Goal: Communication & Community: Answer question/provide support

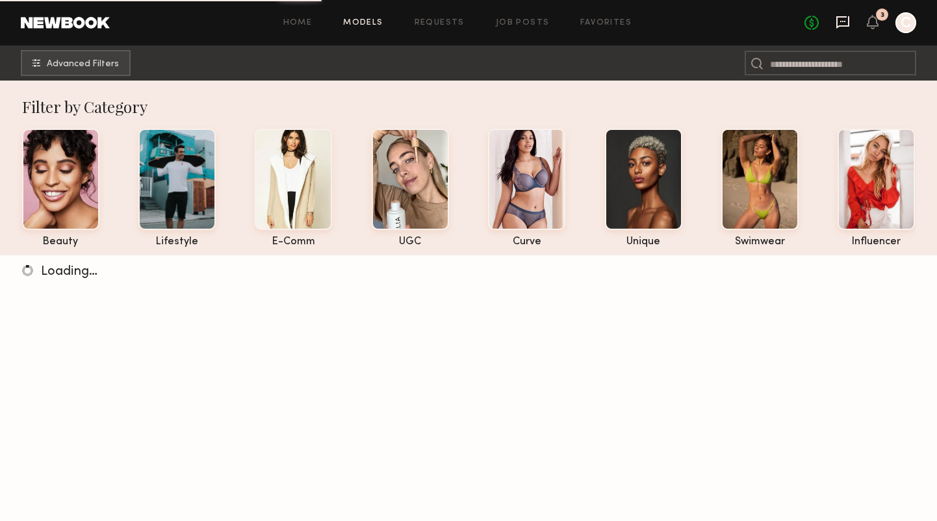
click at [845, 22] on icon at bounding box center [843, 22] width 14 height 14
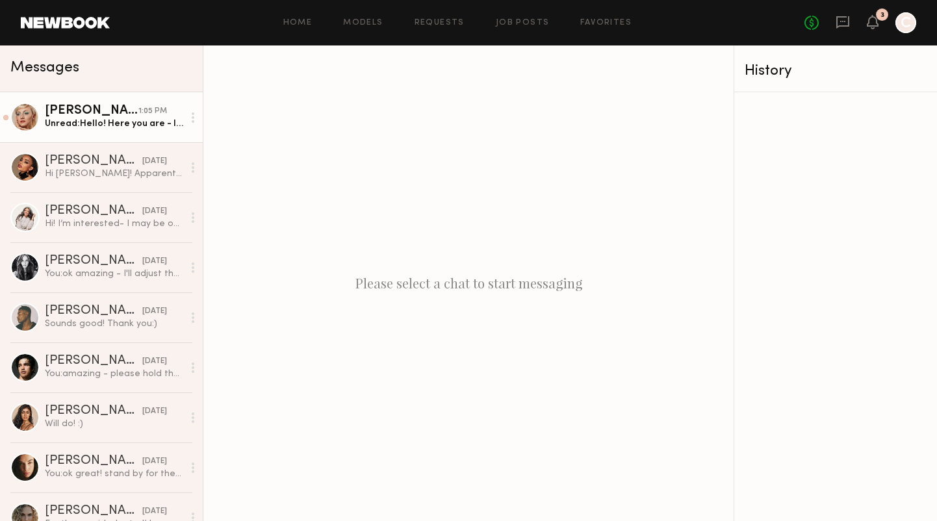
click at [114, 118] on div "Unread: Hello! Here you are - I also wanted to ask if it’s for a purple shampoo…" at bounding box center [114, 124] width 138 height 12
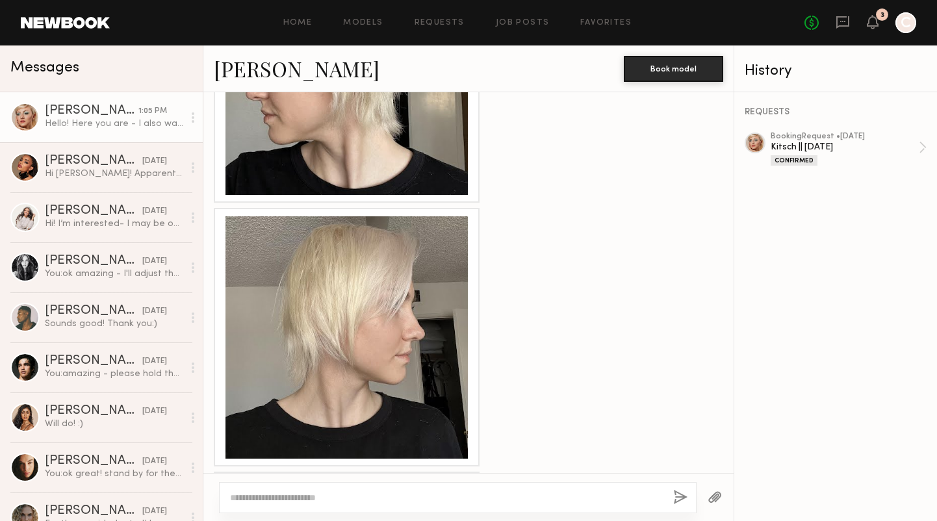
scroll to position [685, 0]
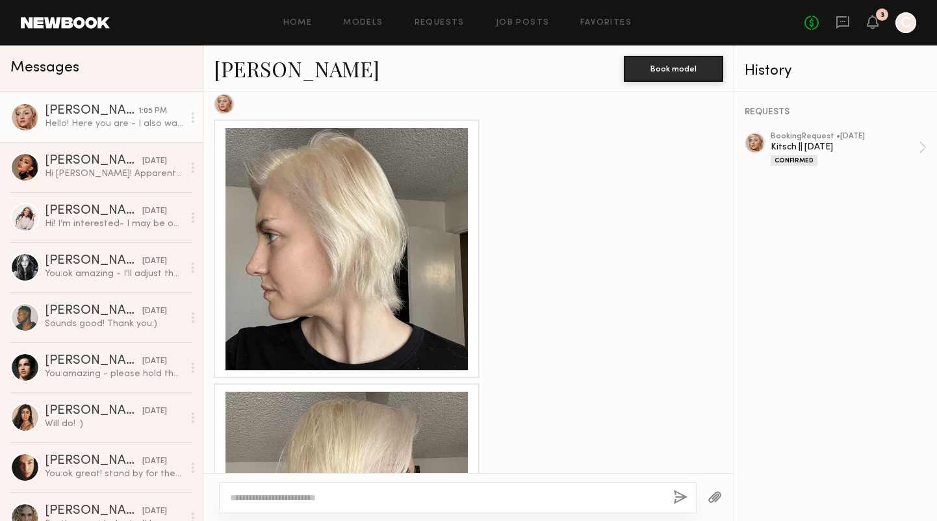
click at [397, 271] on div at bounding box center [347, 249] width 242 height 242
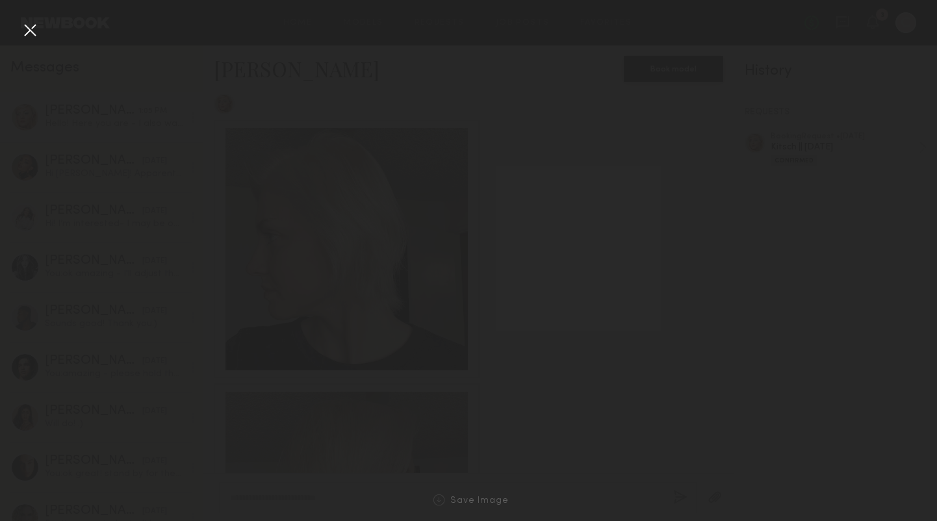
click at [397, 271] on ng-component "Home Models Requests Job Posts Favorites Sign Out No fees up to $5,000 3 C Mess…" at bounding box center [468, 260] width 937 height 521
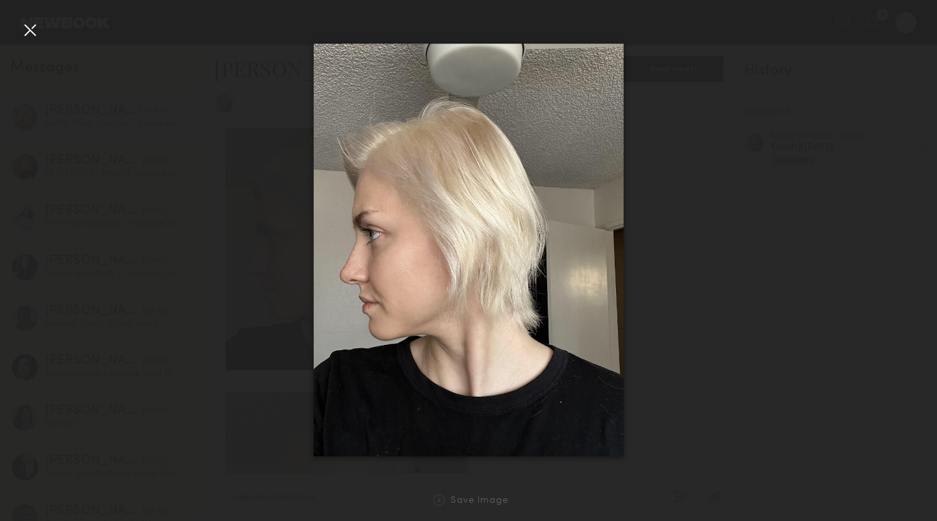
click at [705, 375] on div at bounding box center [468, 250] width 937 height 459
click at [38, 33] on div at bounding box center [30, 30] width 21 height 21
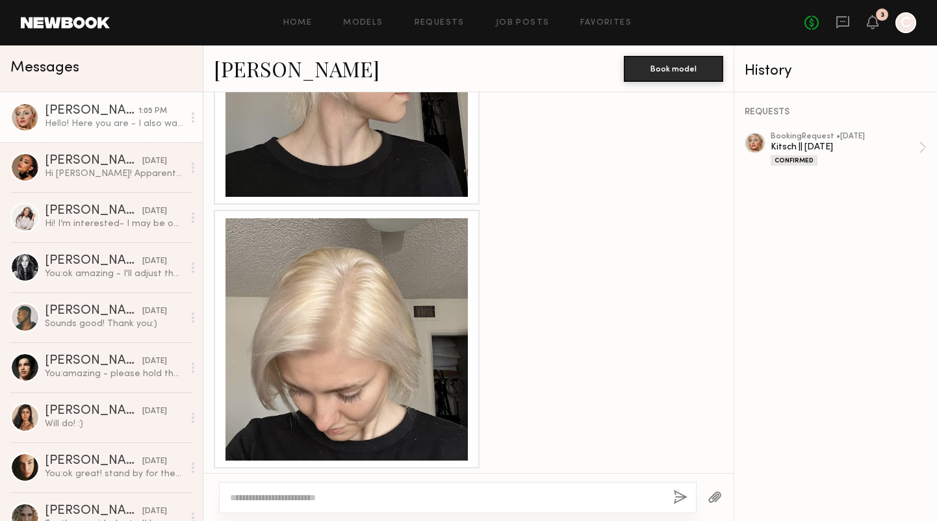
scroll to position [1138, 0]
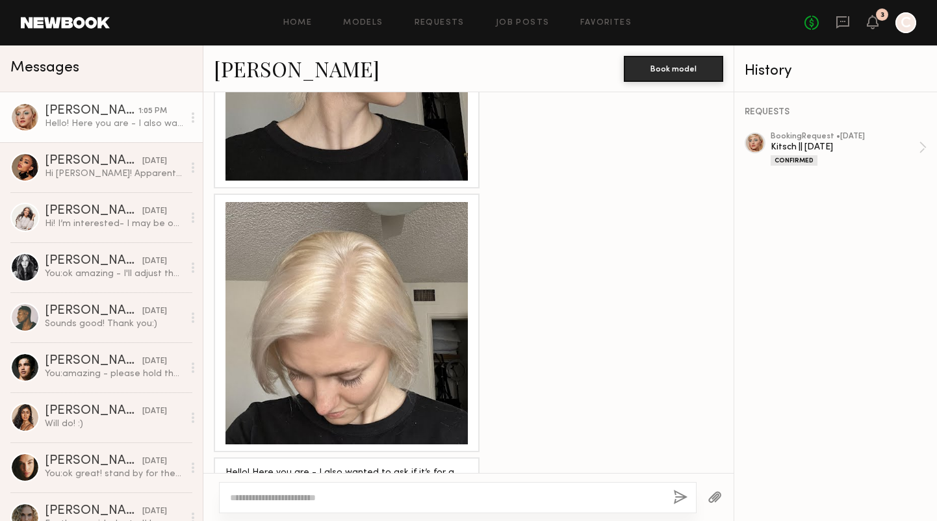
click at [250, 311] on div at bounding box center [347, 323] width 242 height 242
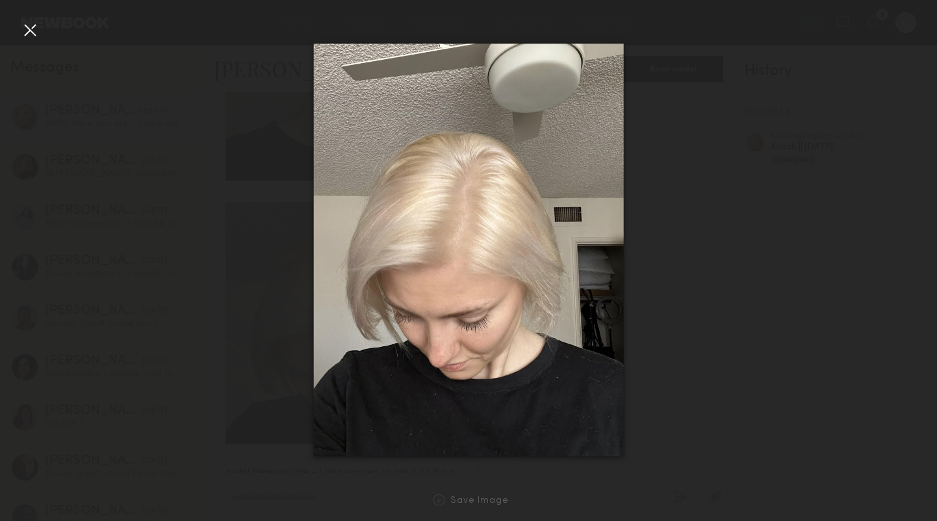
click at [251, 209] on div at bounding box center [468, 250] width 937 height 459
click at [28, 27] on div at bounding box center [30, 30] width 21 height 21
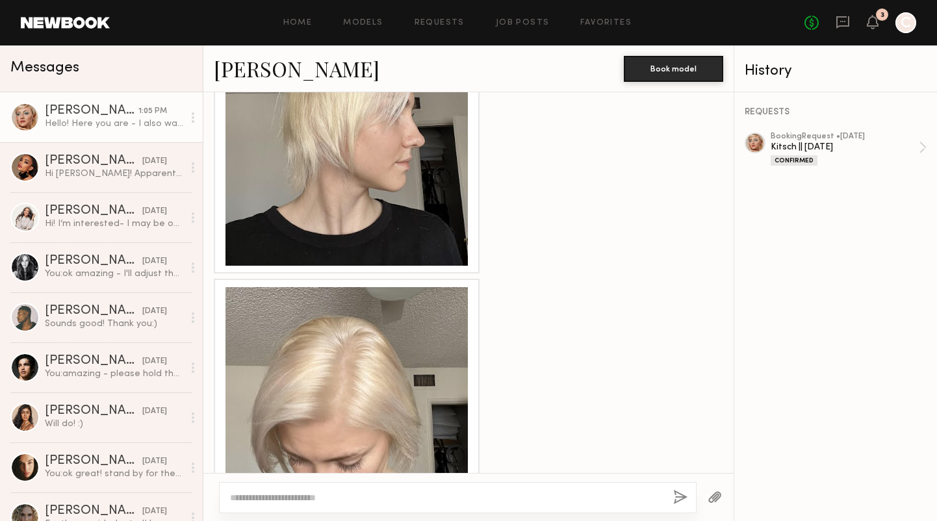
scroll to position [2501, 0]
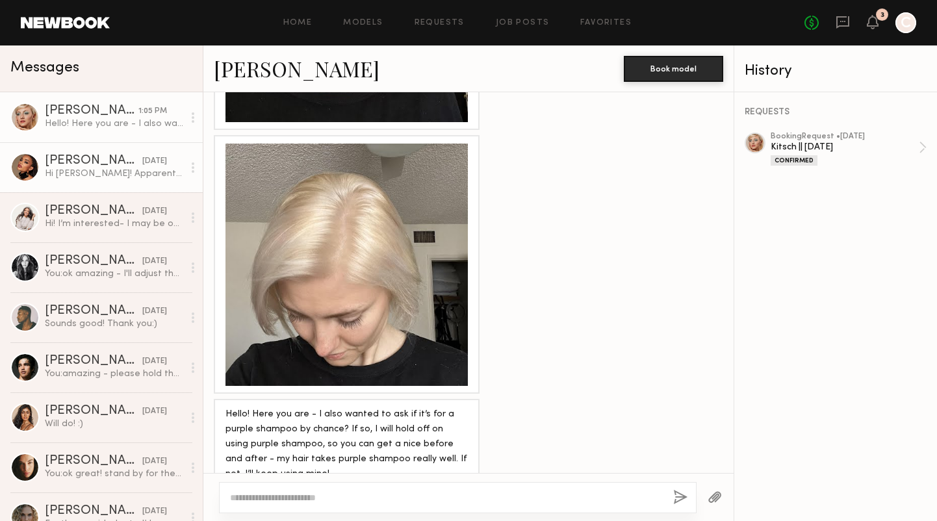
click at [119, 163] on div "[PERSON_NAME]" at bounding box center [94, 161] width 98 height 13
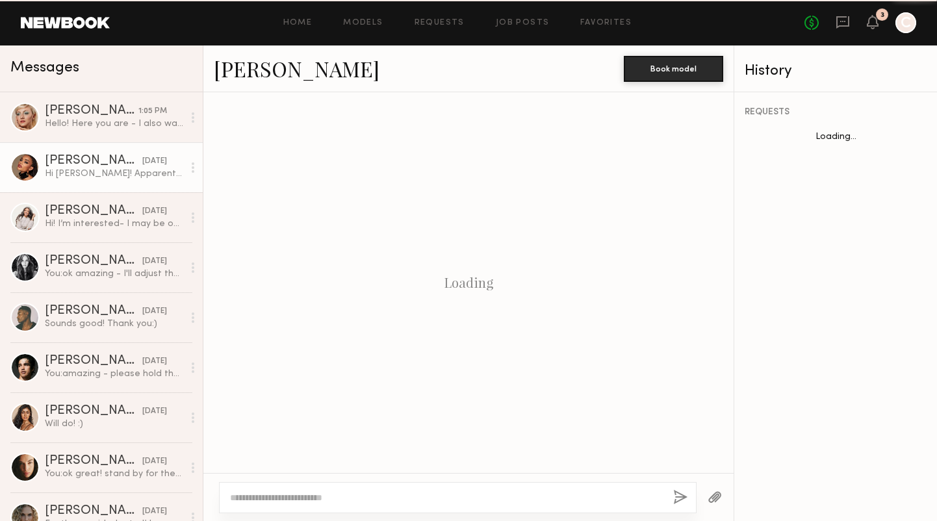
scroll to position [405, 0]
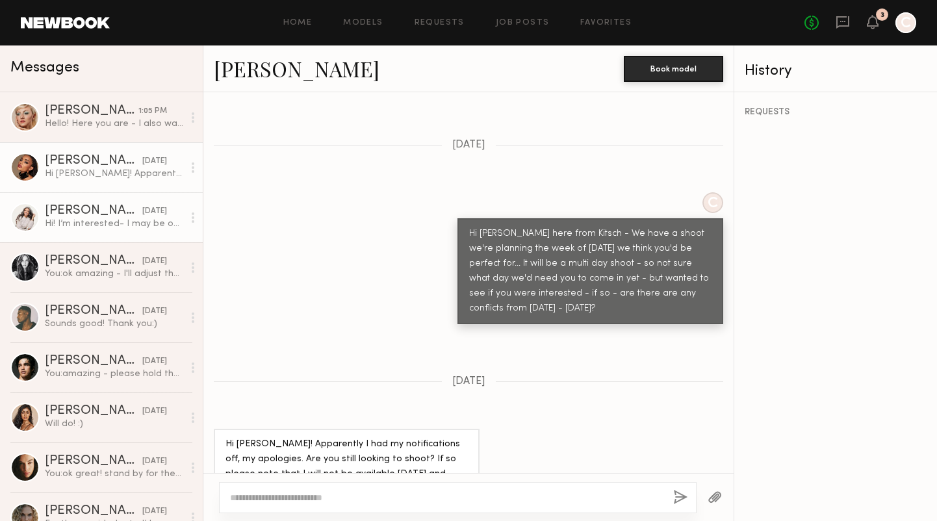
click at [109, 225] on div "Hi! I’m interested- I may be out of town - I will find out [DATE]. What’s the r…" at bounding box center [114, 224] width 138 height 12
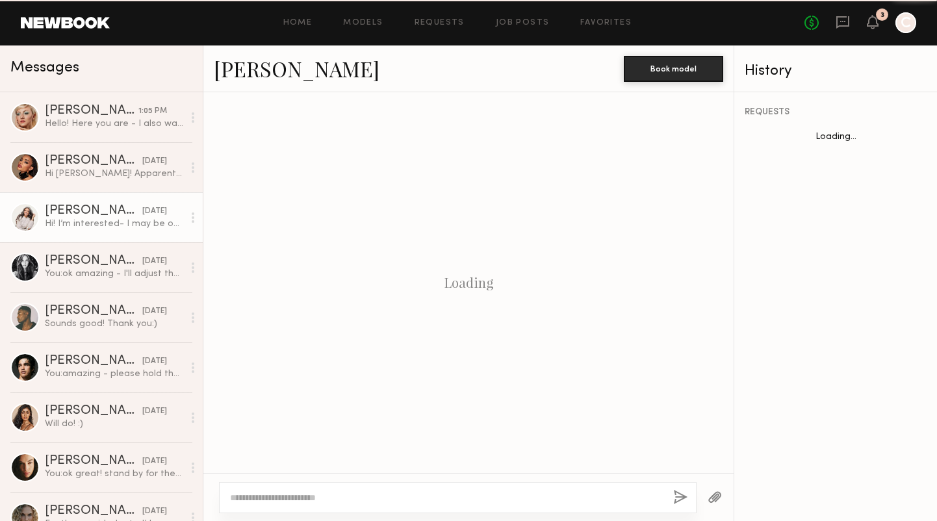
scroll to position [420, 0]
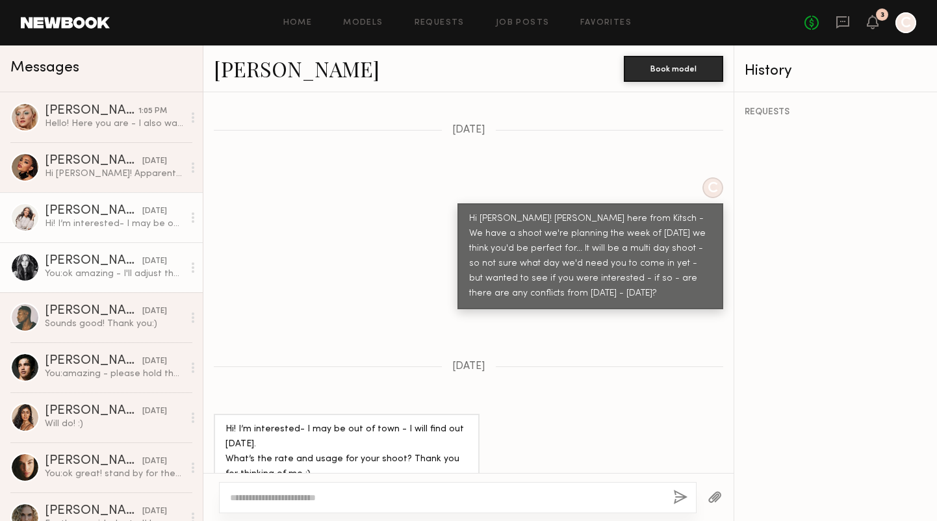
click at [103, 271] on div "You: ok amazing - I'll adjust the booking" at bounding box center [114, 274] width 138 height 12
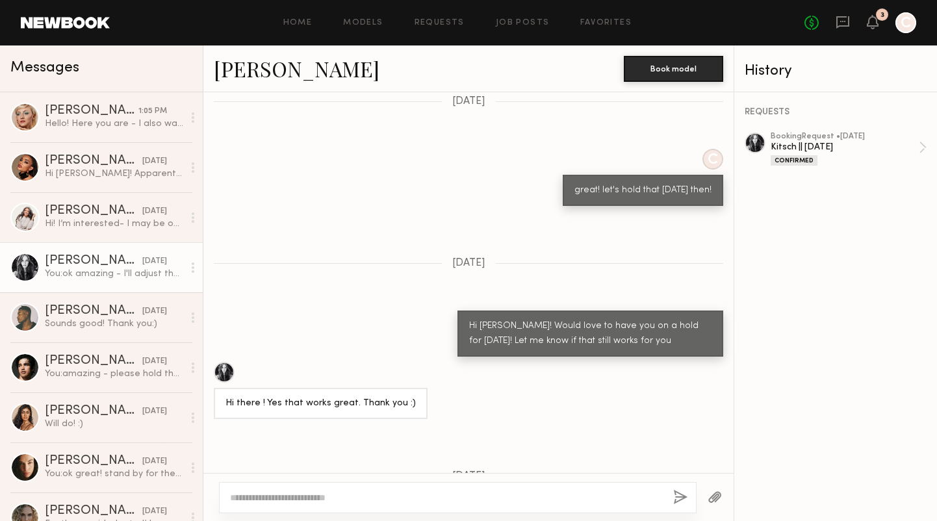
scroll to position [1432, 0]
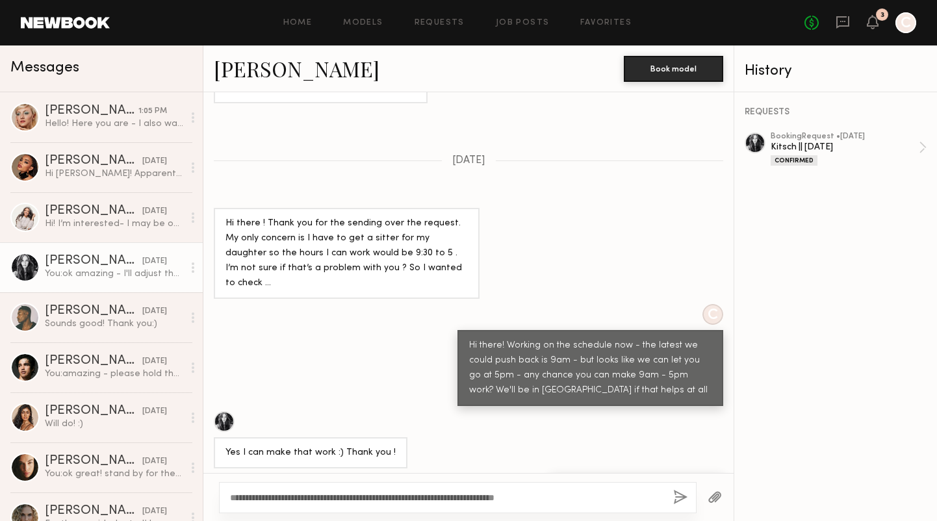
type textarea "**********"
click at [687, 493] on button "button" at bounding box center [681, 498] width 14 height 16
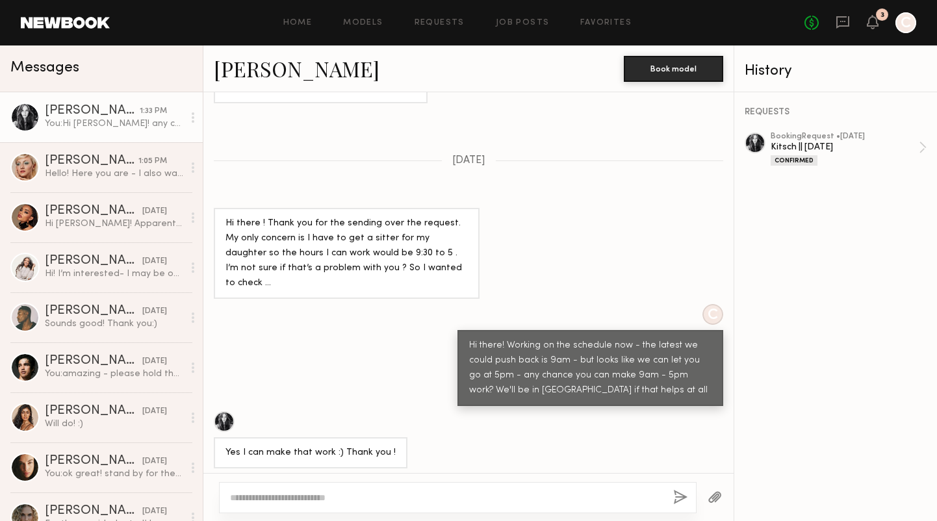
scroll to position [1708, 0]
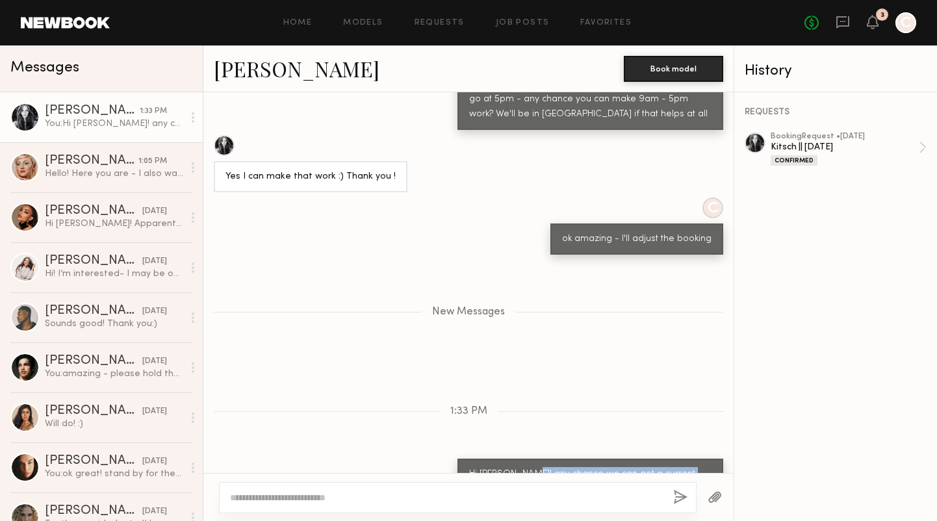
drag, startPoint x: 580, startPoint y: 446, endPoint x: 531, endPoint y: 431, distance: 51.0
click at [531, 467] on div "Hi [PERSON_NAME]! any chance we can get a current photo of your hair sent over …" at bounding box center [590, 482] width 242 height 30
copy div "any chance we can get a current photo of your hair sent over [DATE]?"
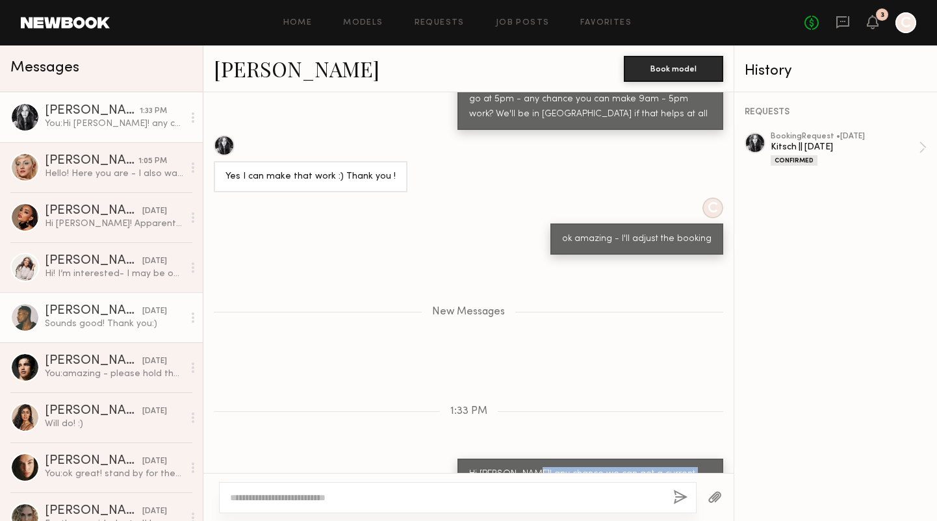
click at [124, 327] on div "Sounds good! Thank you:)" at bounding box center [114, 324] width 138 height 12
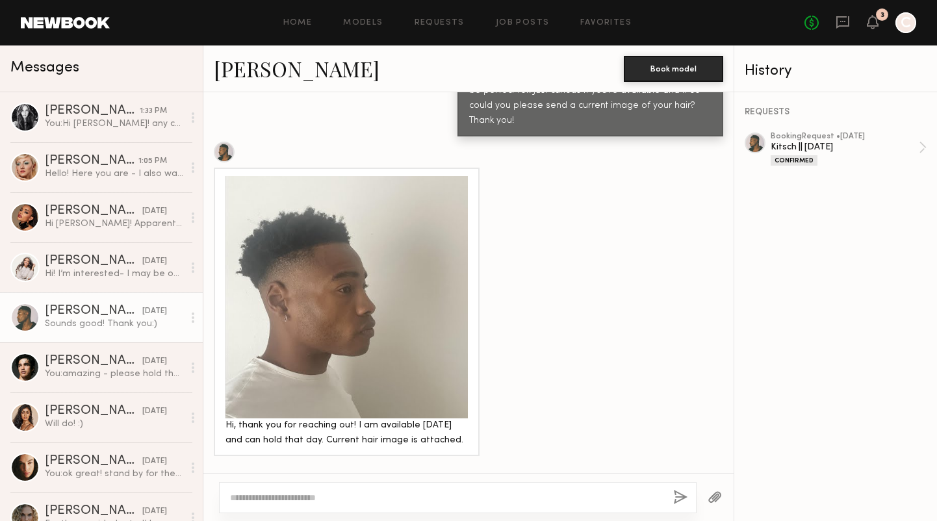
scroll to position [583, 0]
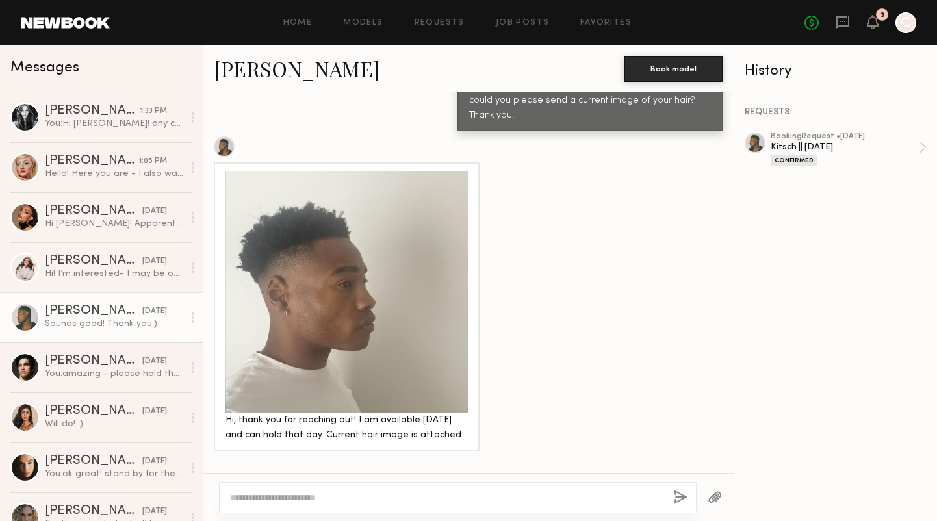
click at [101, 324] on div "Sounds good! Thank you:)" at bounding box center [114, 324] width 138 height 12
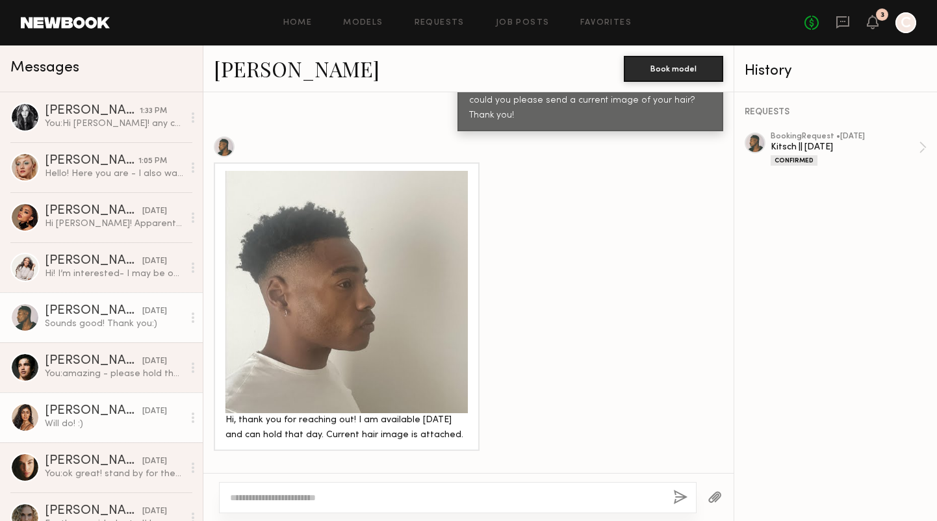
click at [106, 439] on link "[PERSON_NAME] [DATE] Will do! :)" at bounding box center [101, 418] width 203 height 50
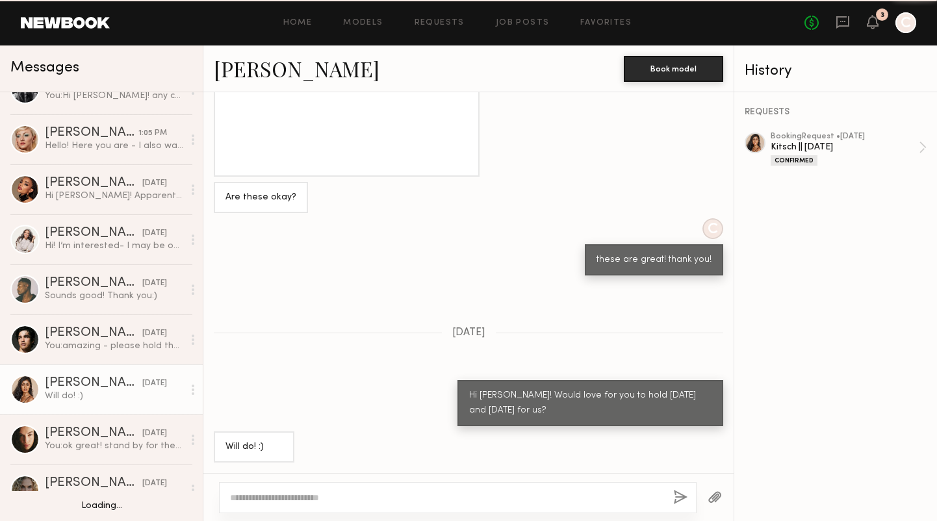
scroll to position [30, 0]
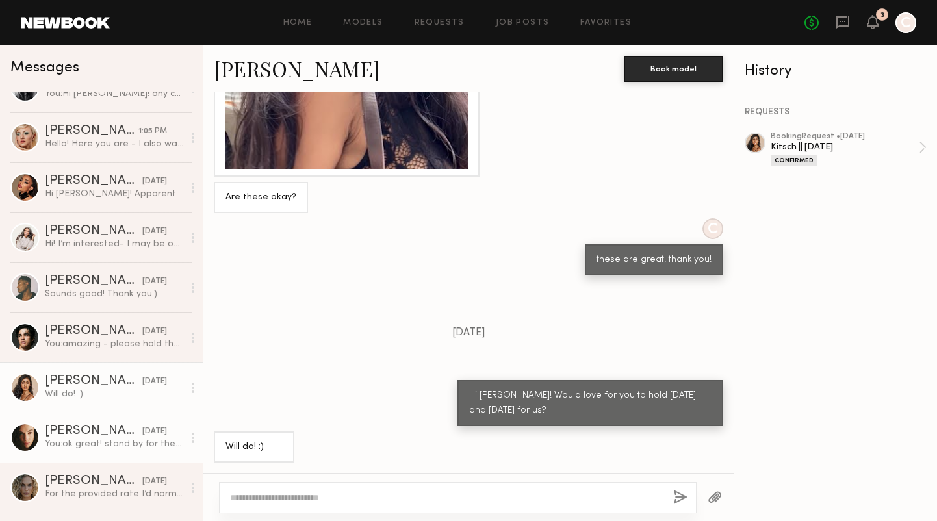
click at [107, 438] on div "You: ok great! stand by for the official booking" at bounding box center [114, 444] width 138 height 12
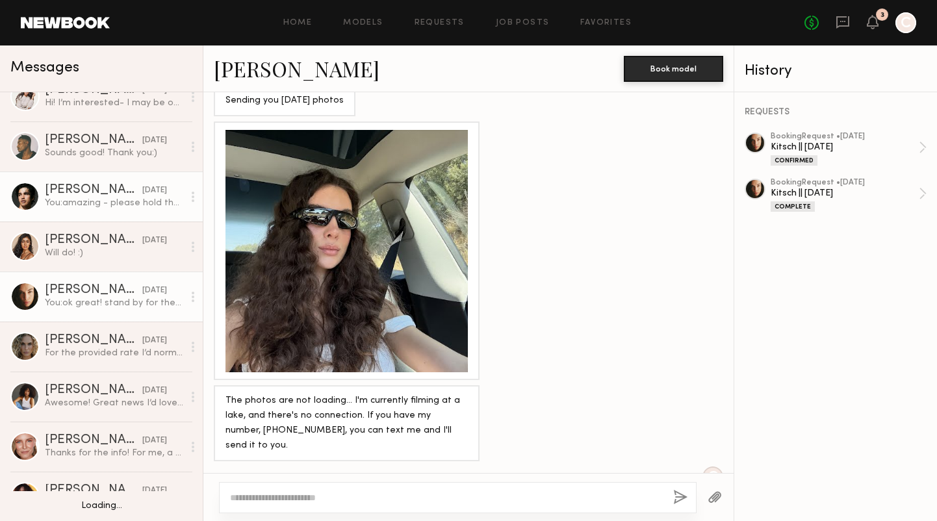
scroll to position [237, 0]
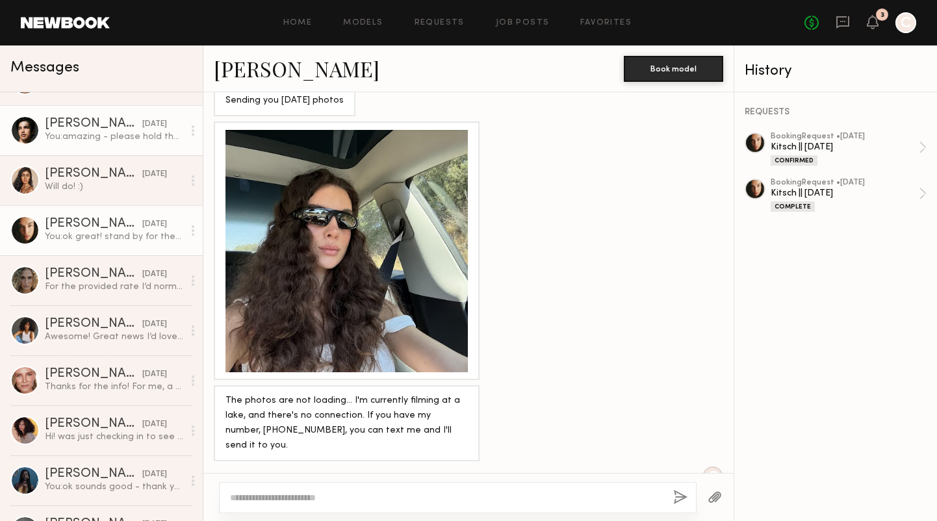
click at [137, 331] on div "Awesome! Great news I’d love you work with your team :)" at bounding box center [114, 337] width 138 height 12
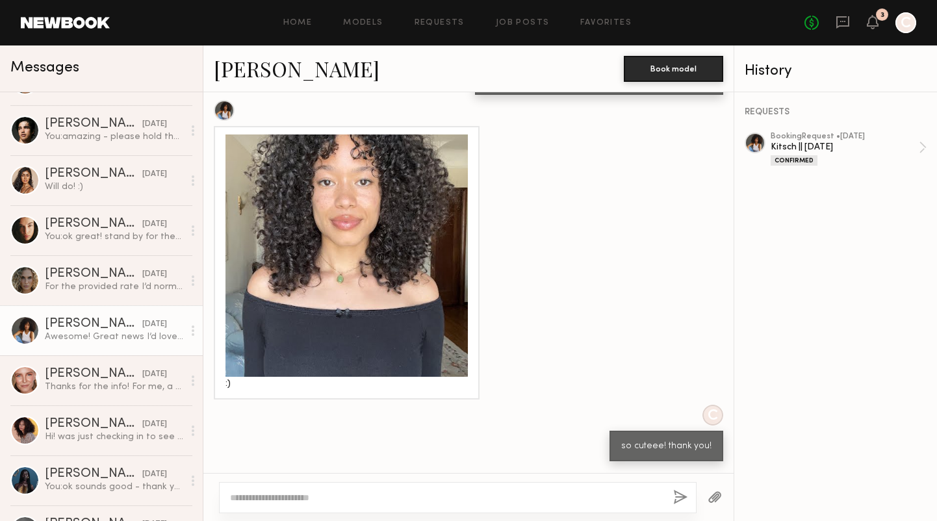
scroll to position [827, 0]
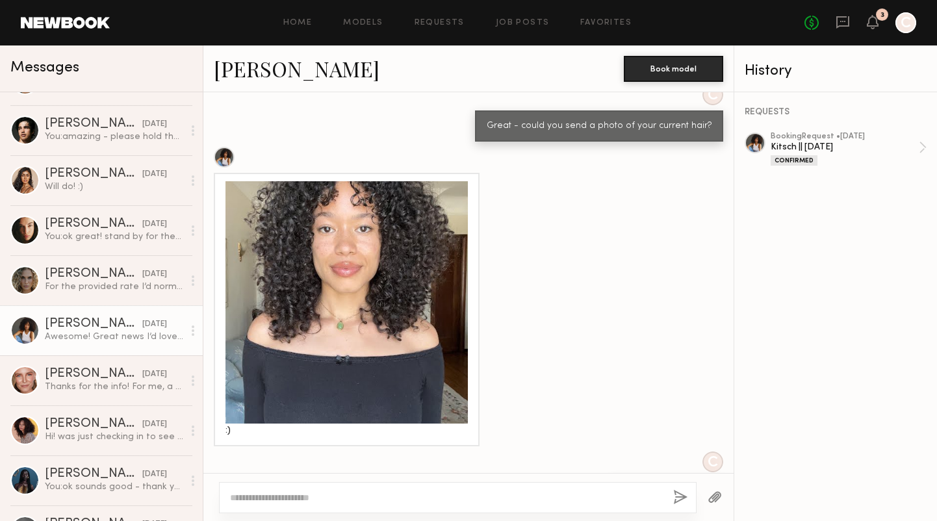
click at [439, 265] on div at bounding box center [347, 302] width 242 height 242
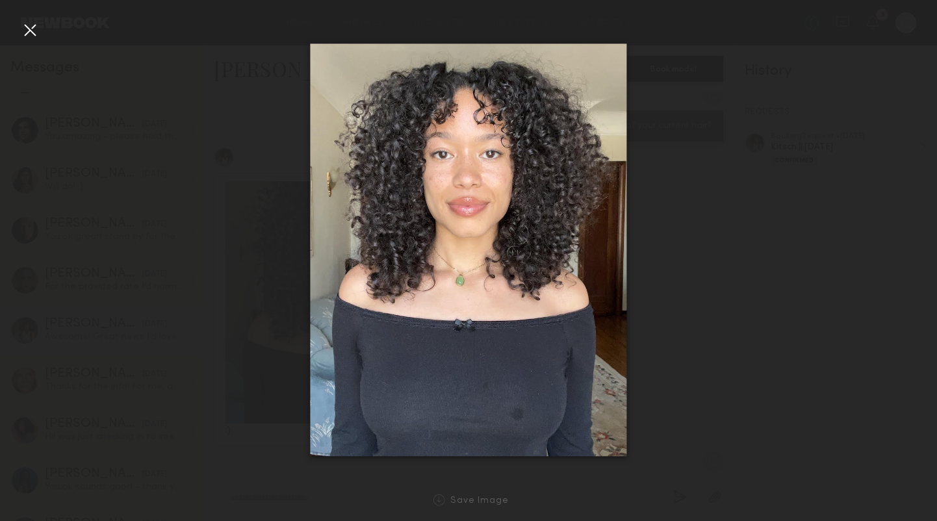
click at [32, 32] on div at bounding box center [30, 30] width 21 height 21
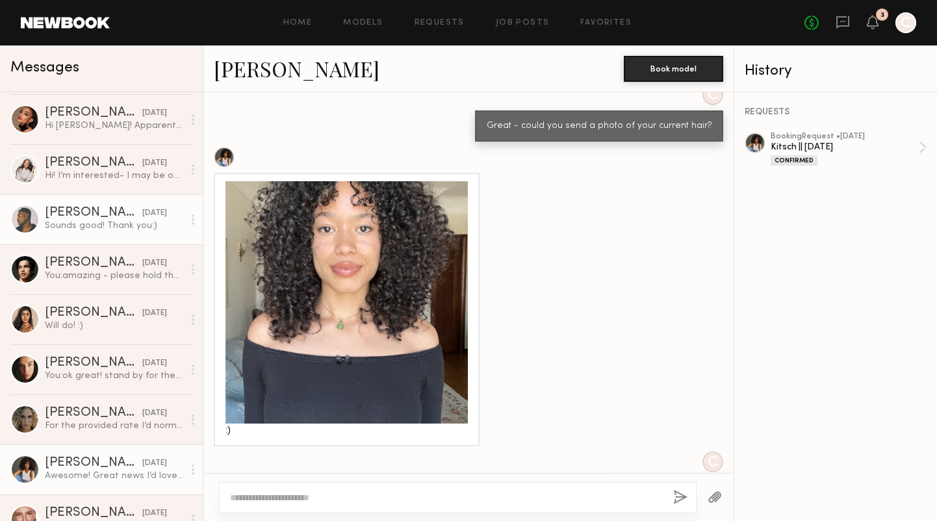
scroll to position [116, 0]
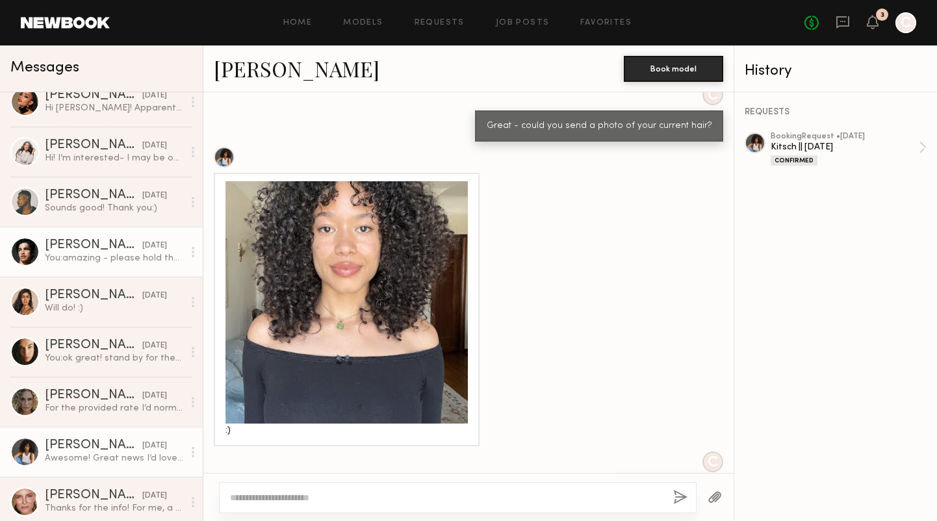
click at [99, 241] on div "[PERSON_NAME]" at bounding box center [94, 245] width 98 height 13
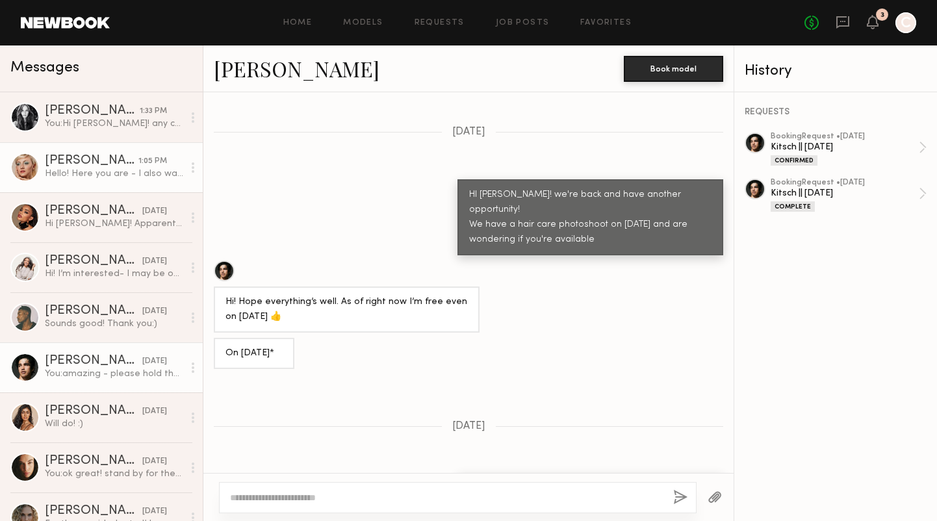
click at [79, 170] on div "Hello! Here you are - I also wanted to ask if it’s for a purple shampoo by chan…" at bounding box center [114, 174] width 138 height 12
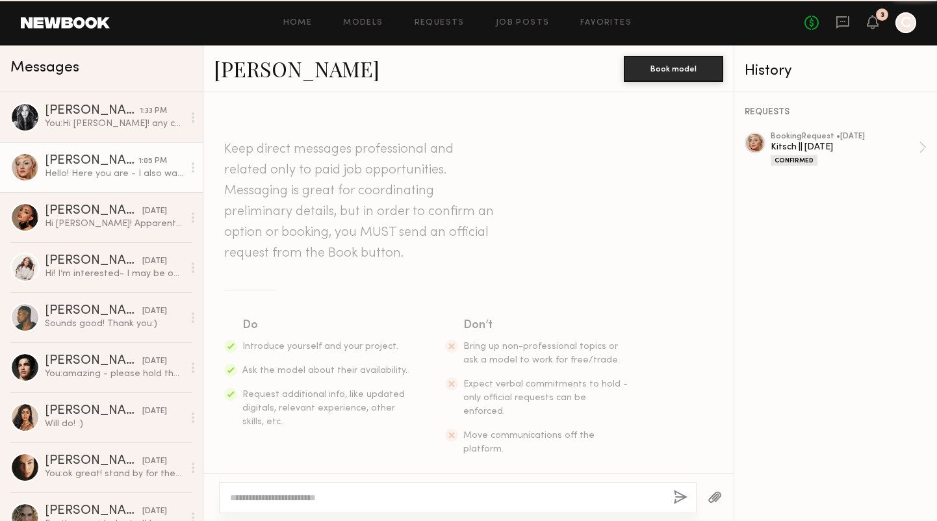
scroll to position [2501, 0]
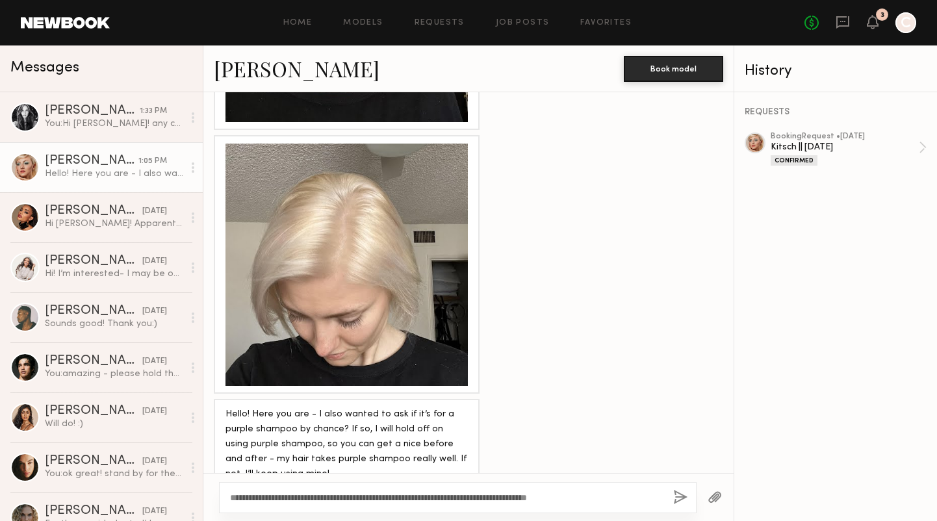
type textarea "**********"
click at [681, 498] on button "button" at bounding box center [681, 498] width 14 height 16
